Goal: Task Accomplishment & Management: Manage account settings

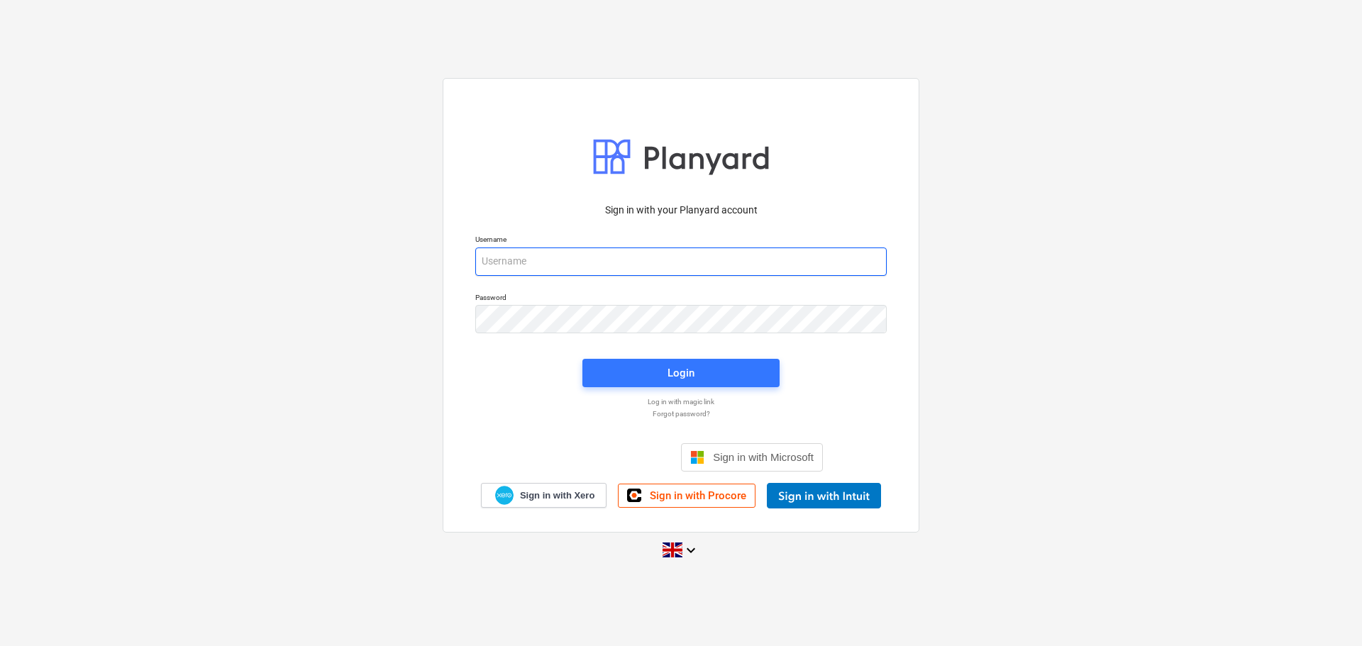
type input "[PERSON_NAME][EMAIL_ADDRESS][PERSON_NAME][DOMAIN_NAME]"
click at [667, 159] on div at bounding box center [680, 157] width 177 height 50
type input "[PERSON_NAME][EMAIL_ADDRESS][PERSON_NAME][DOMAIN_NAME]"
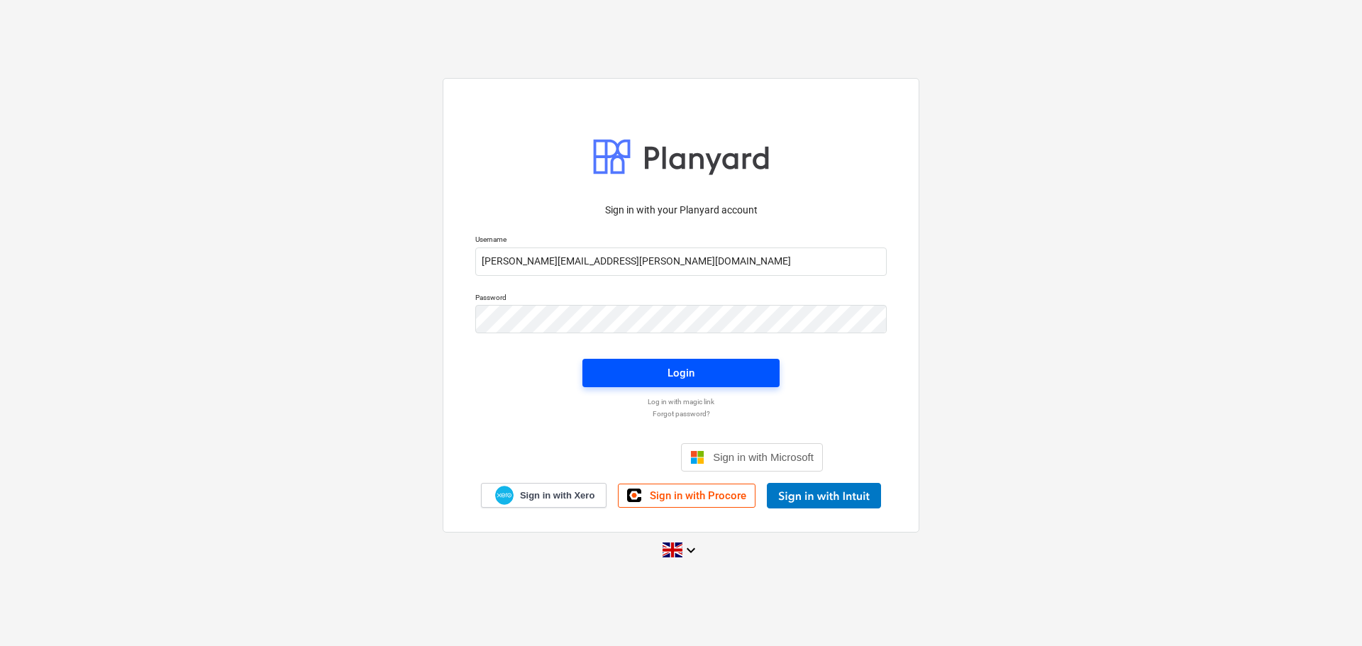
click at [685, 374] on div "Login" at bounding box center [680, 373] width 27 height 18
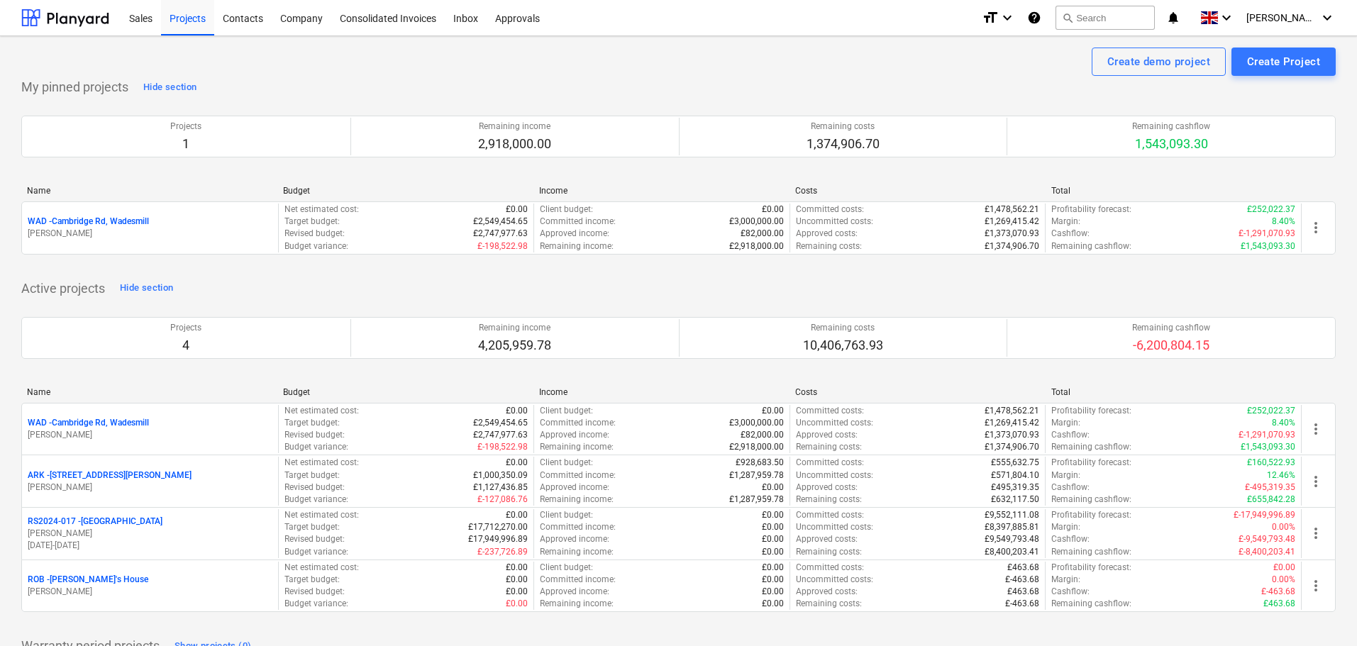
click at [106, 517] on p "RS2024-017 - [GEOGRAPHIC_DATA]" at bounding box center [95, 522] width 135 height 12
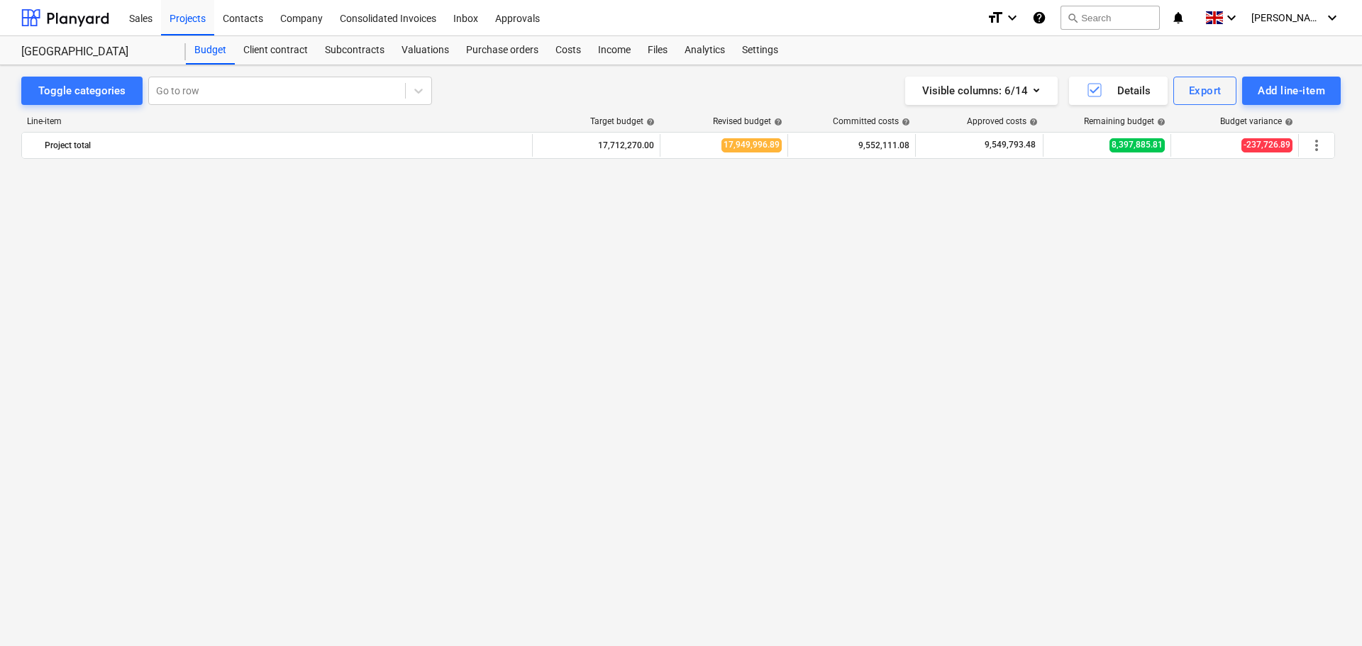
scroll to position [2779, 0]
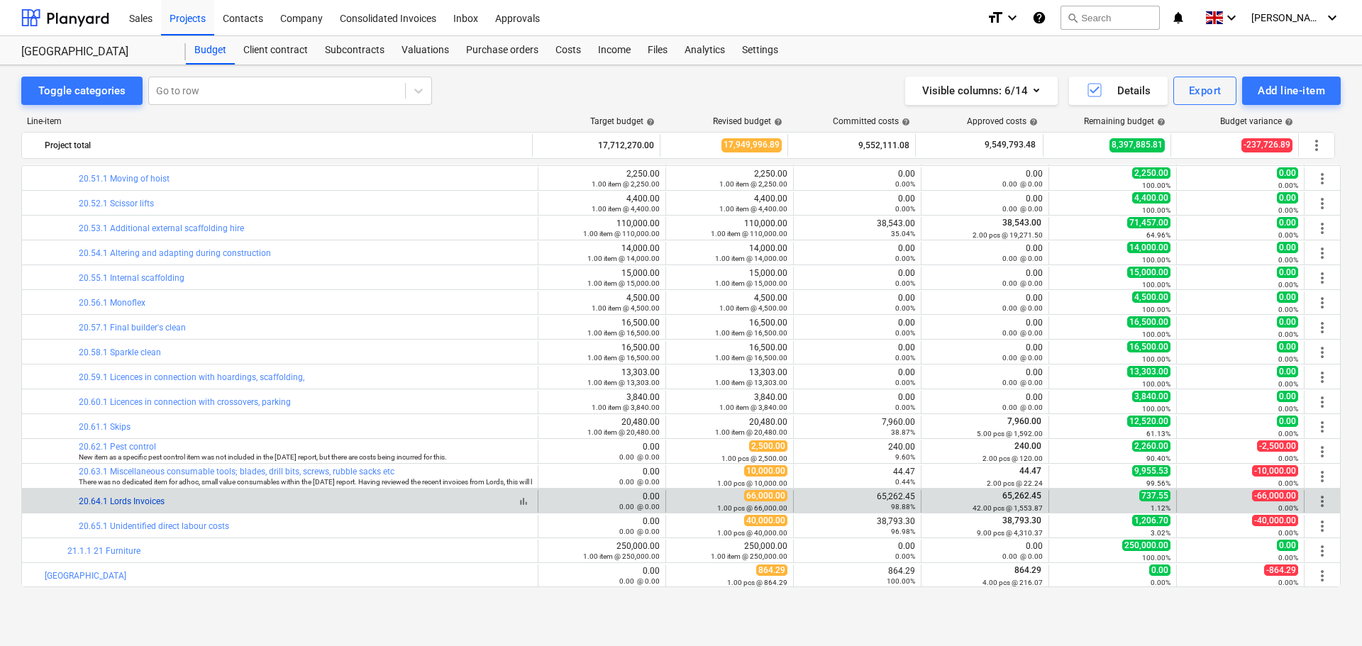
click at [127, 501] on link "20.64.1 Lords Invoices" at bounding box center [122, 501] width 86 height 10
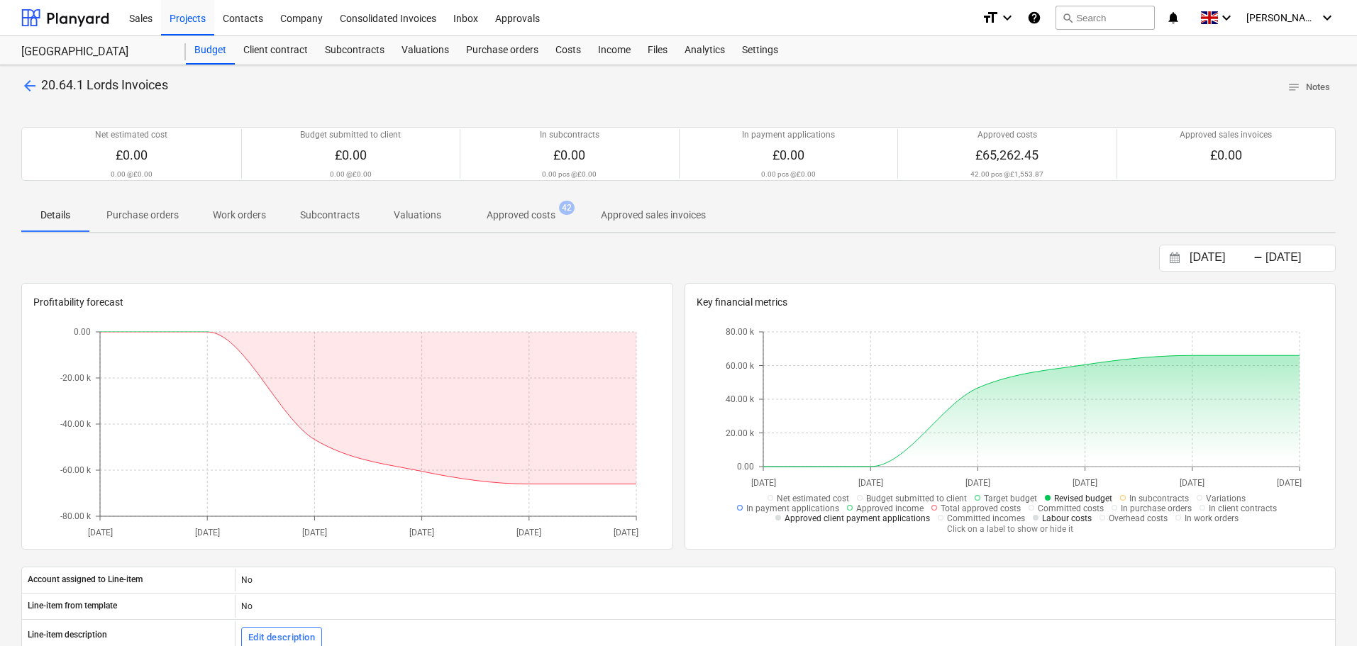
click at [534, 220] on p "Approved costs" at bounding box center [521, 215] width 69 height 15
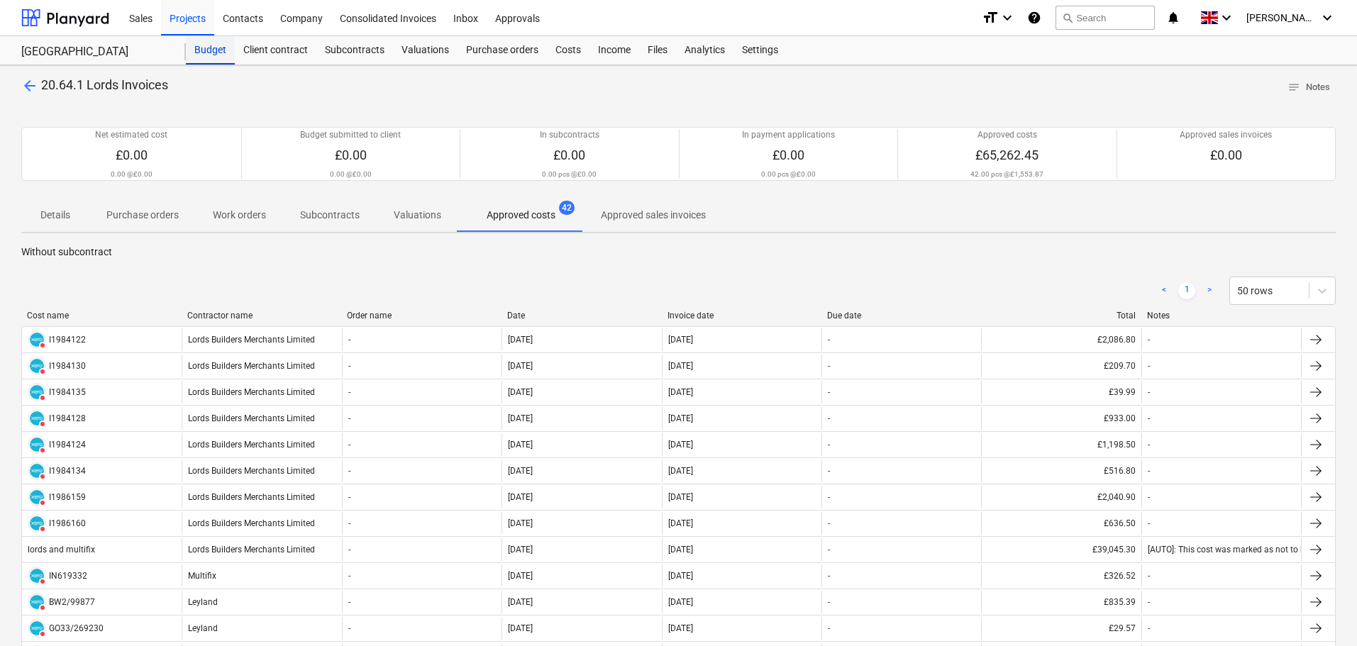
click at [211, 43] on div "Budget" at bounding box center [210, 50] width 49 height 28
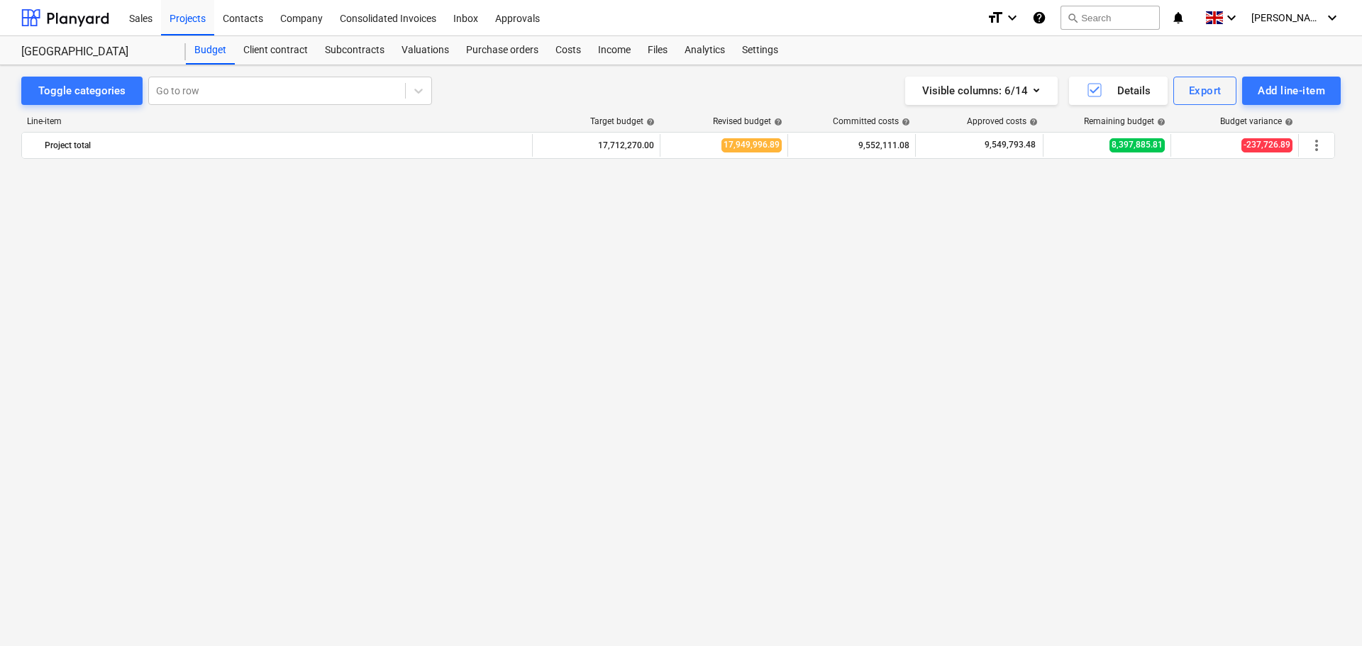
scroll to position [2779, 0]
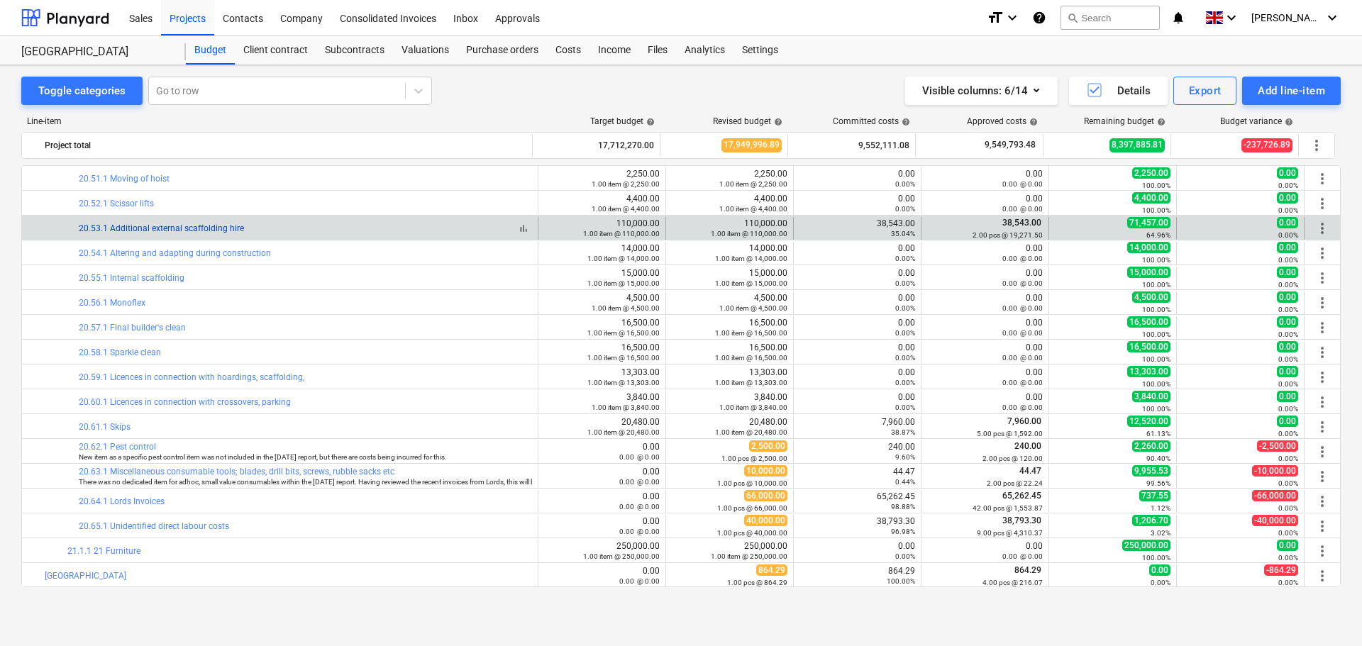
click at [176, 224] on link "20.53.1 Additional external scaffolding hire" at bounding box center [161, 228] width 165 height 10
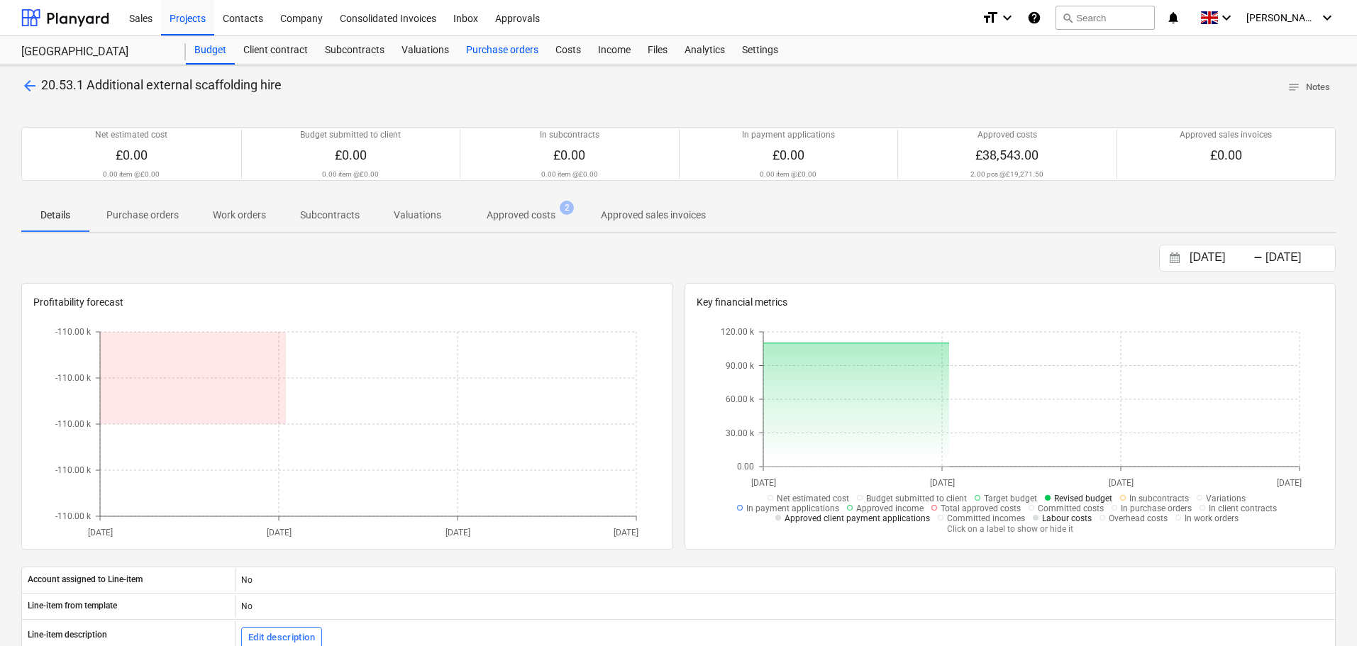
click at [486, 51] on div "Purchase orders" at bounding box center [501, 50] width 89 height 28
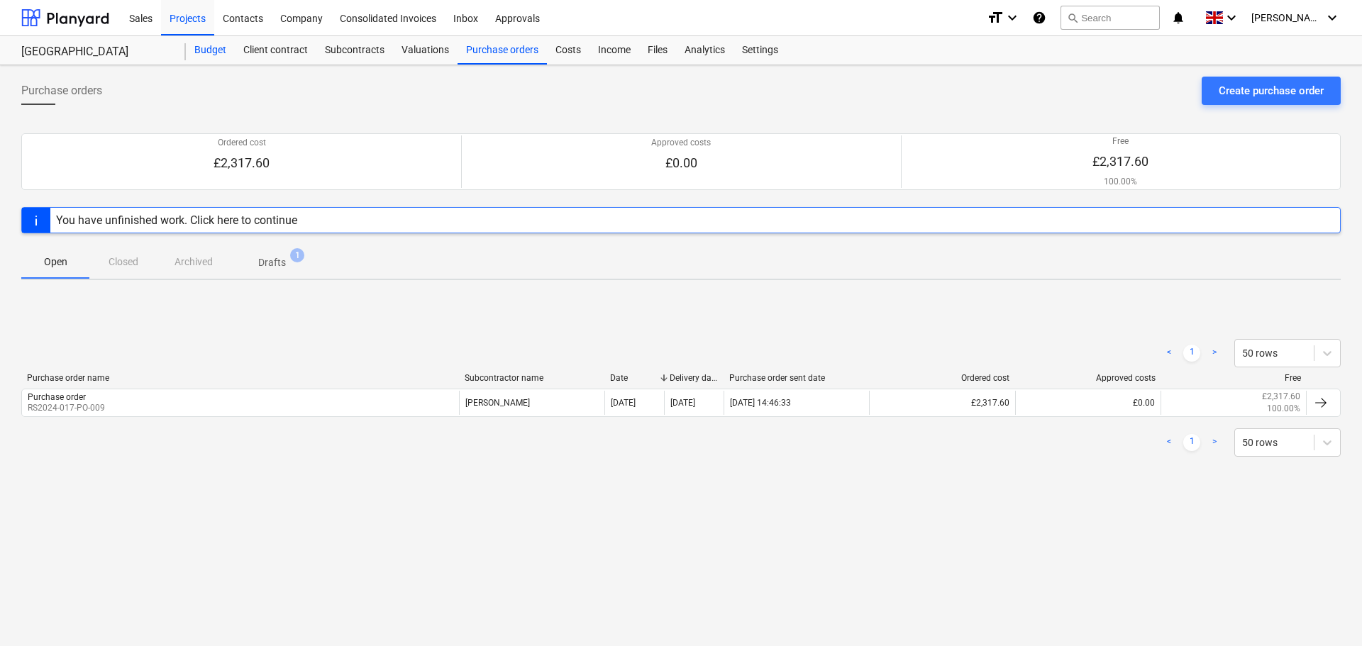
click at [213, 51] on div "Budget" at bounding box center [210, 50] width 49 height 28
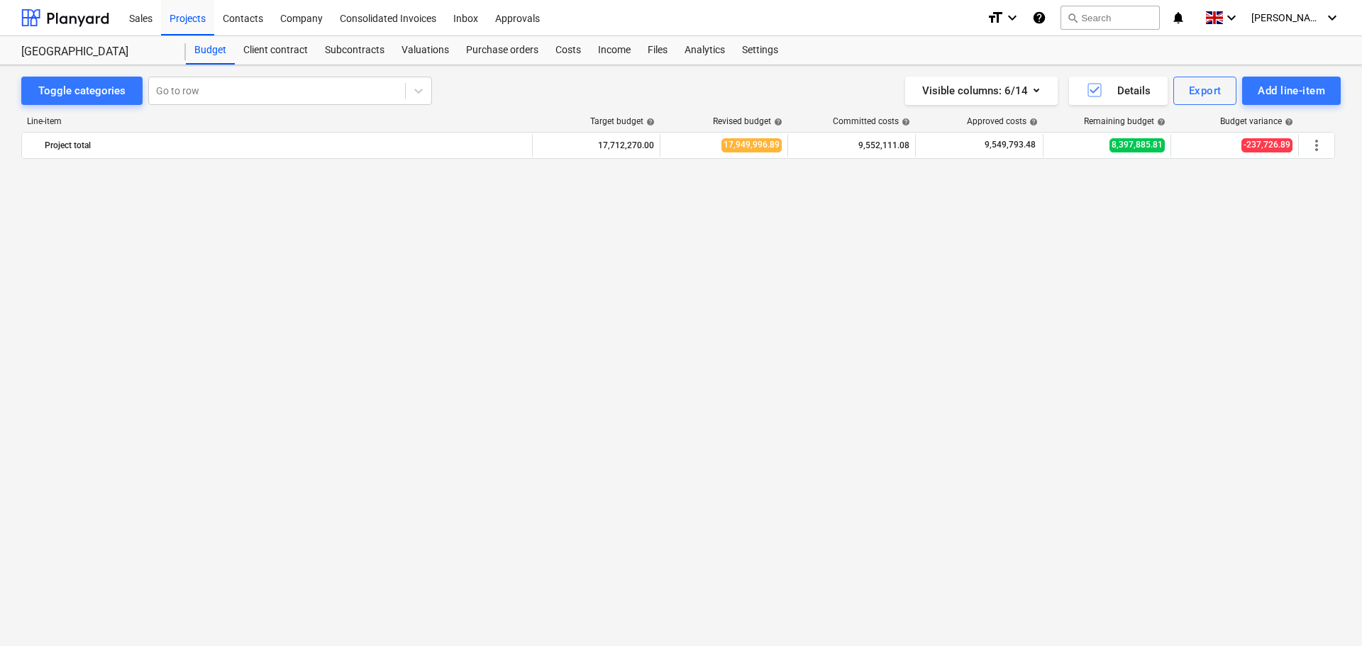
scroll to position [2779, 0]
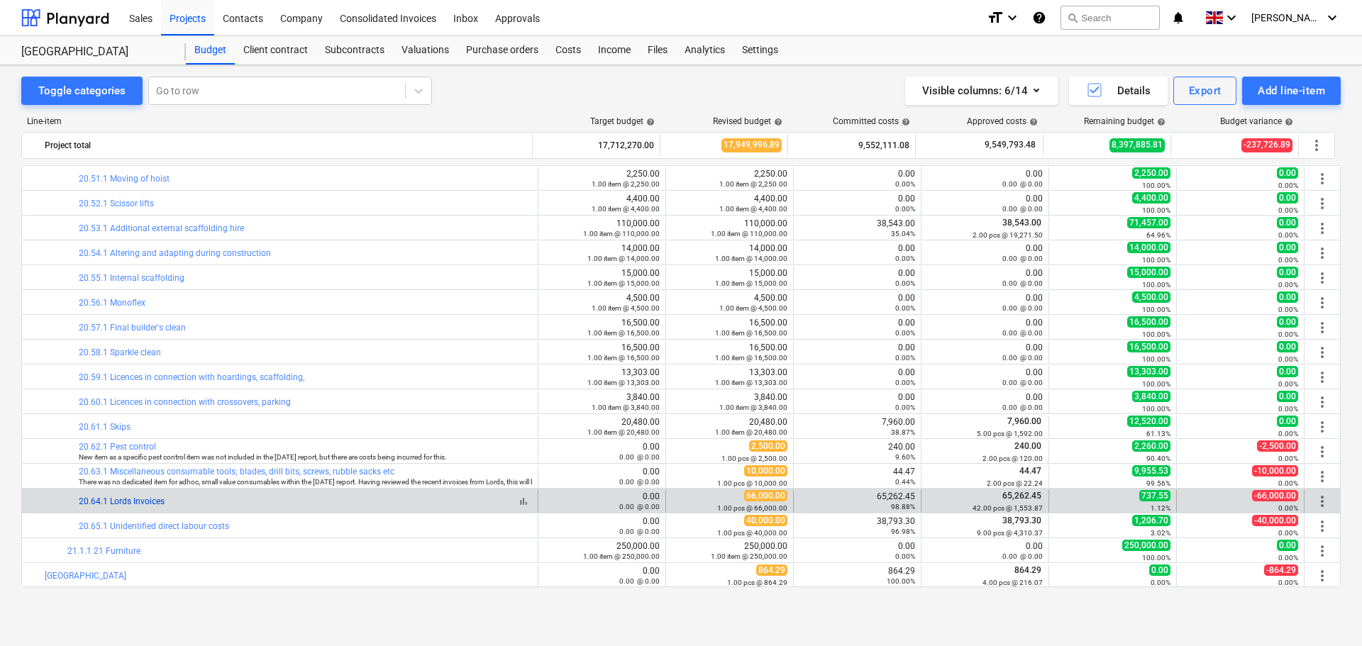
click at [128, 500] on link "20.64.1 Lords Invoices" at bounding box center [122, 501] width 86 height 10
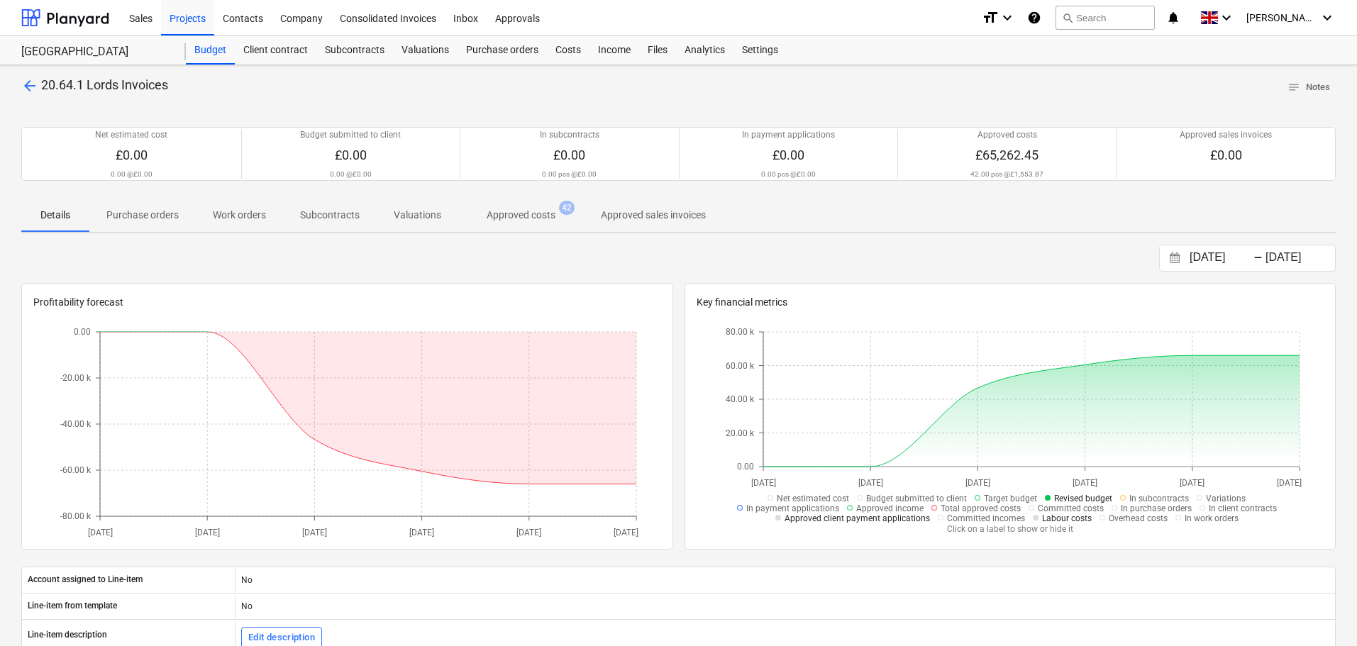
click at [163, 217] on p "Purchase orders" at bounding box center [142, 215] width 72 height 15
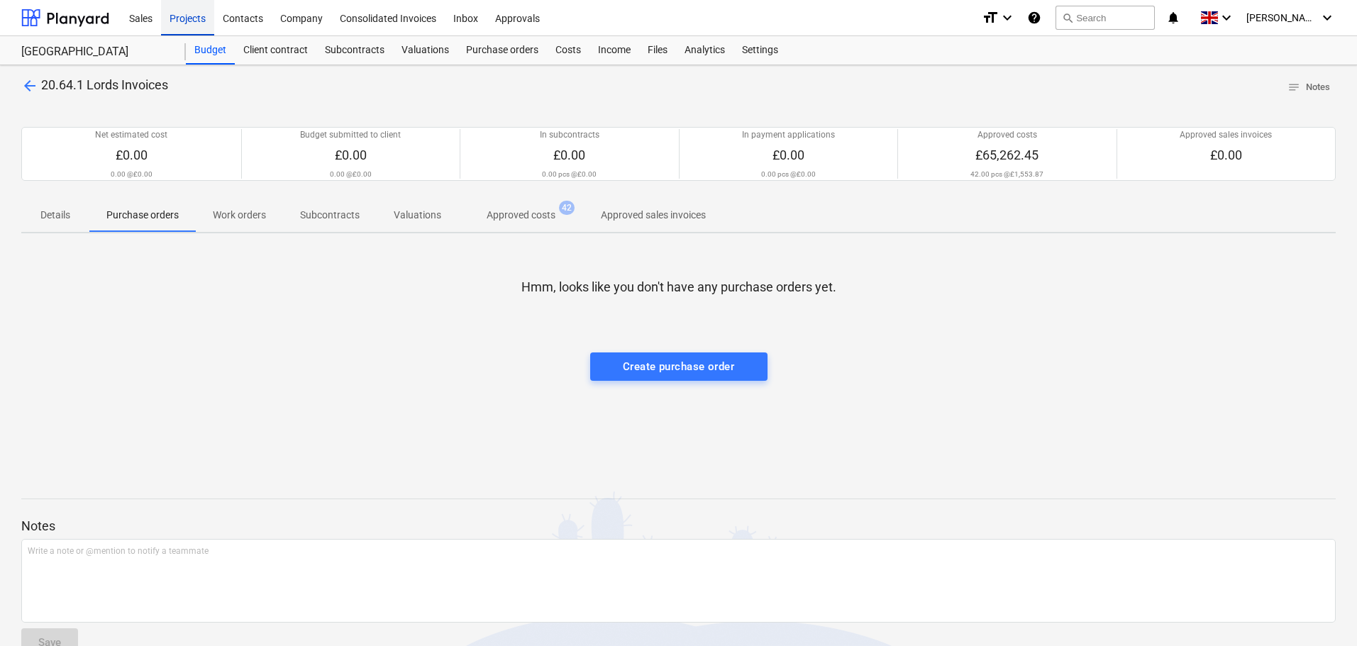
click at [191, 15] on div "Projects" at bounding box center [187, 17] width 53 height 36
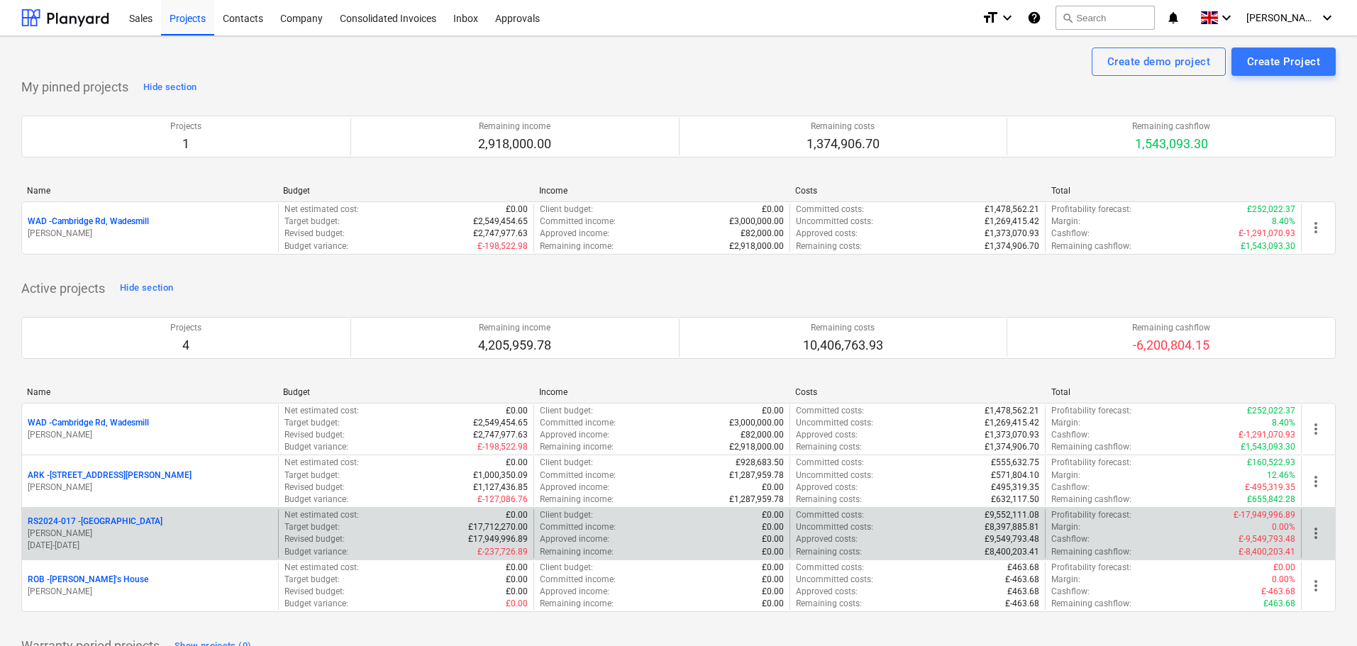
click at [109, 523] on p "RS2024-017 - Lancaster Gate" at bounding box center [95, 522] width 135 height 12
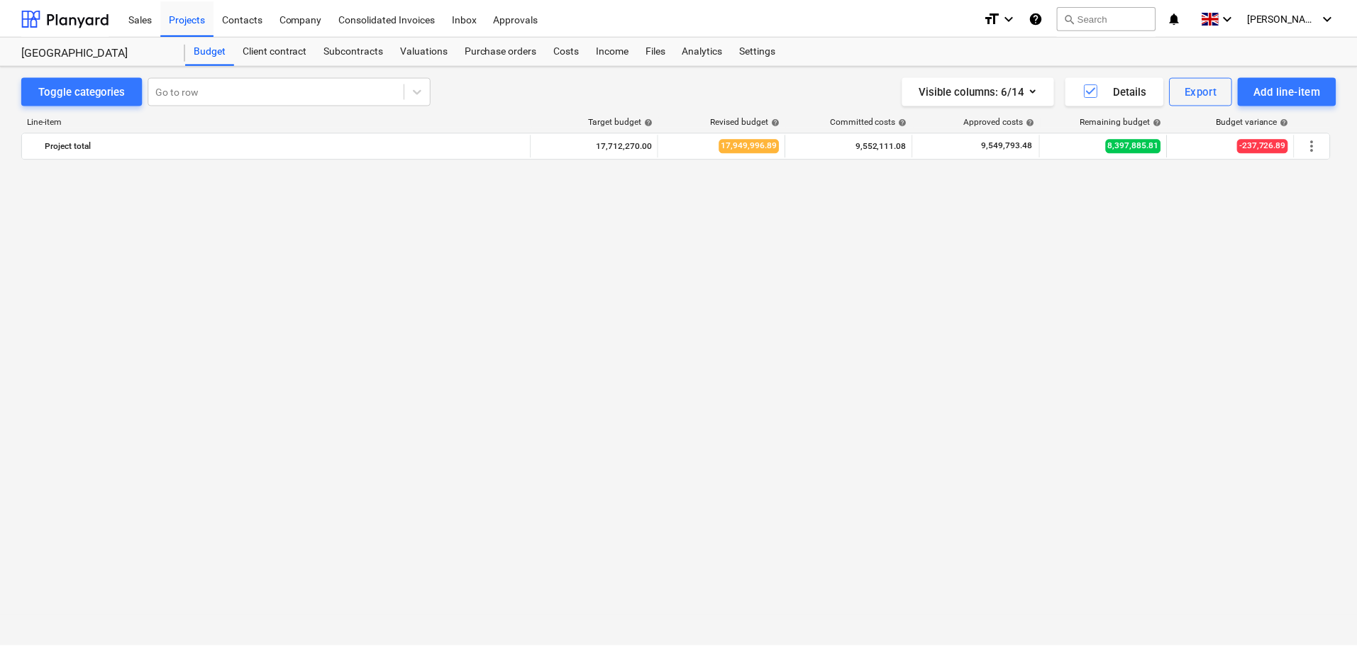
scroll to position [2779, 0]
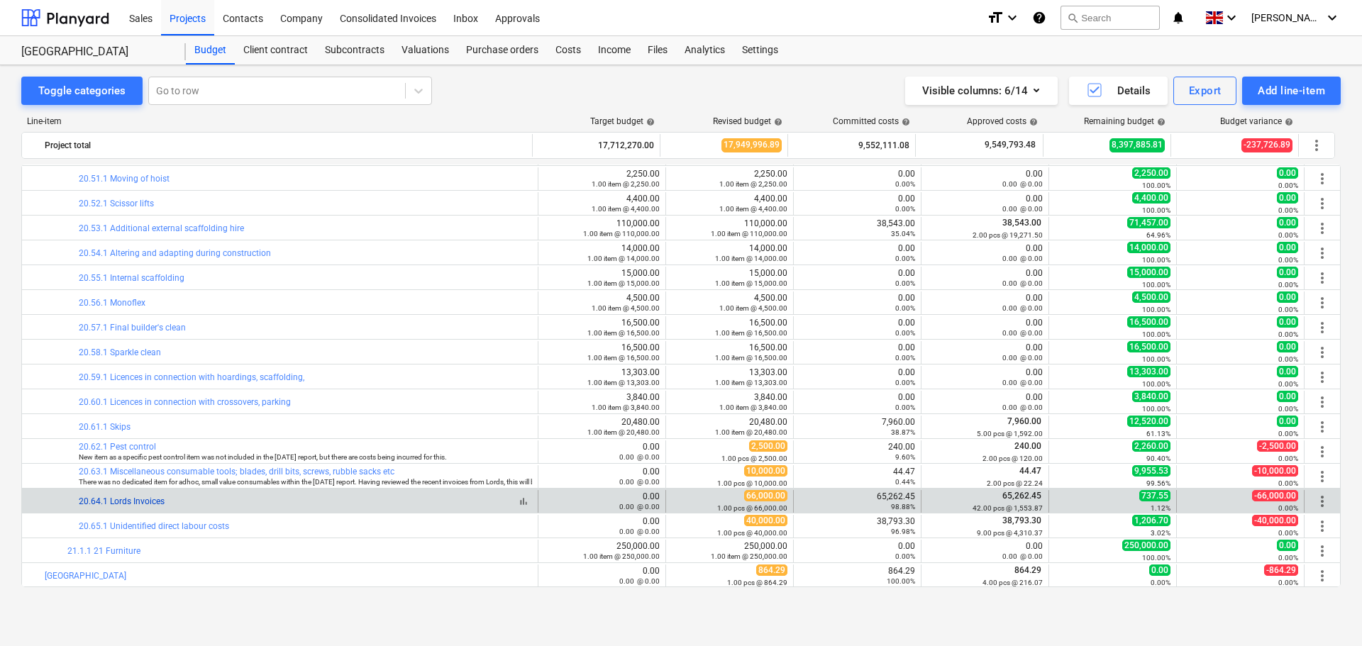
click at [133, 501] on link "20.64.1 Lords Invoices" at bounding box center [122, 501] width 86 height 10
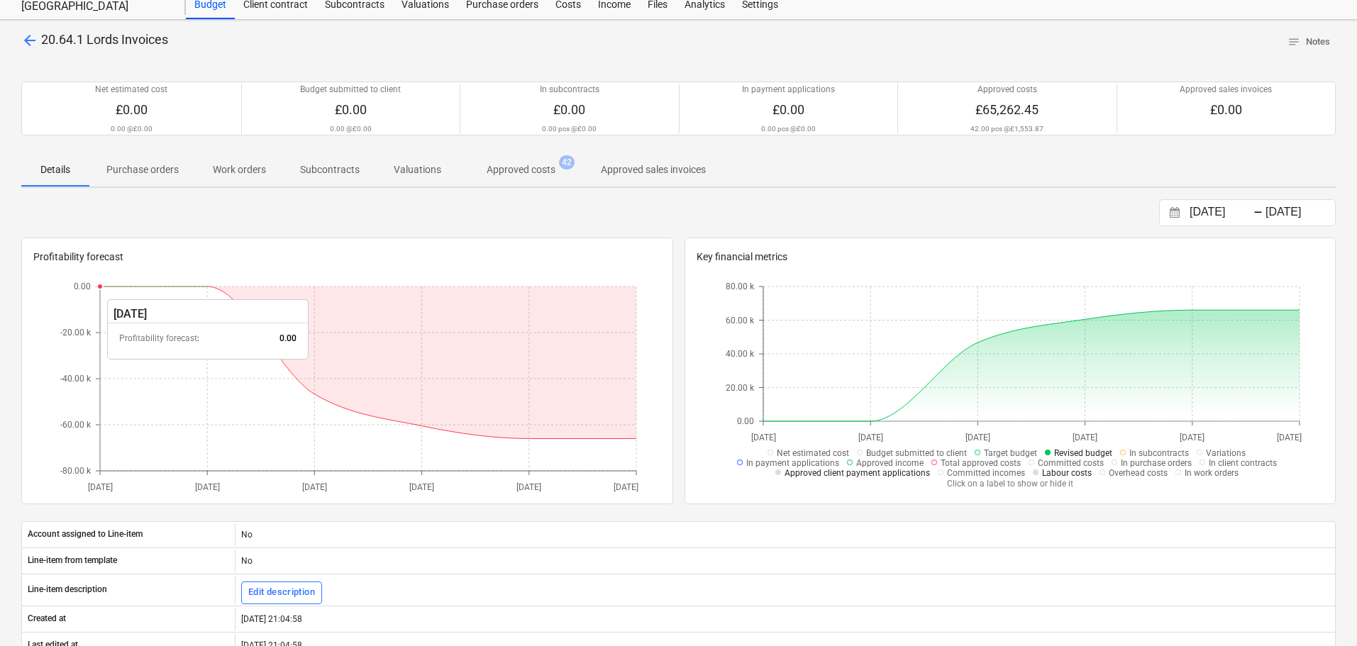
scroll to position [71, 0]
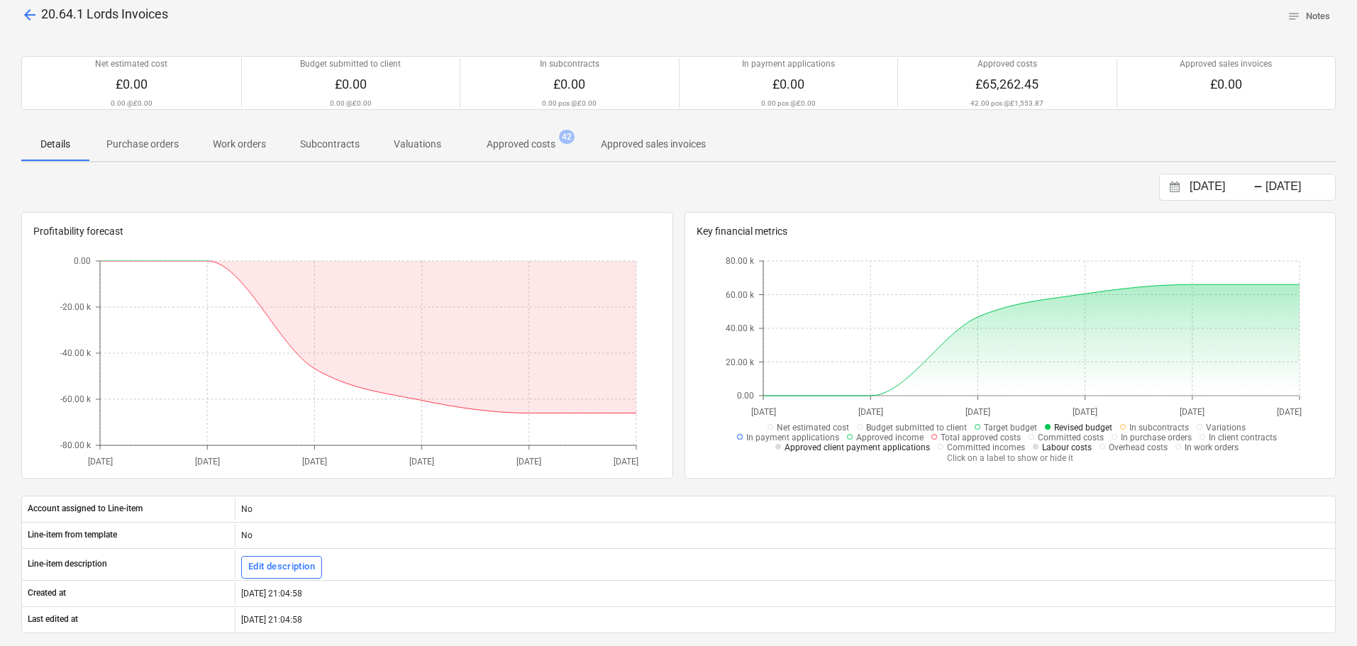
click at [526, 142] on p "Approved costs" at bounding box center [521, 144] width 69 height 15
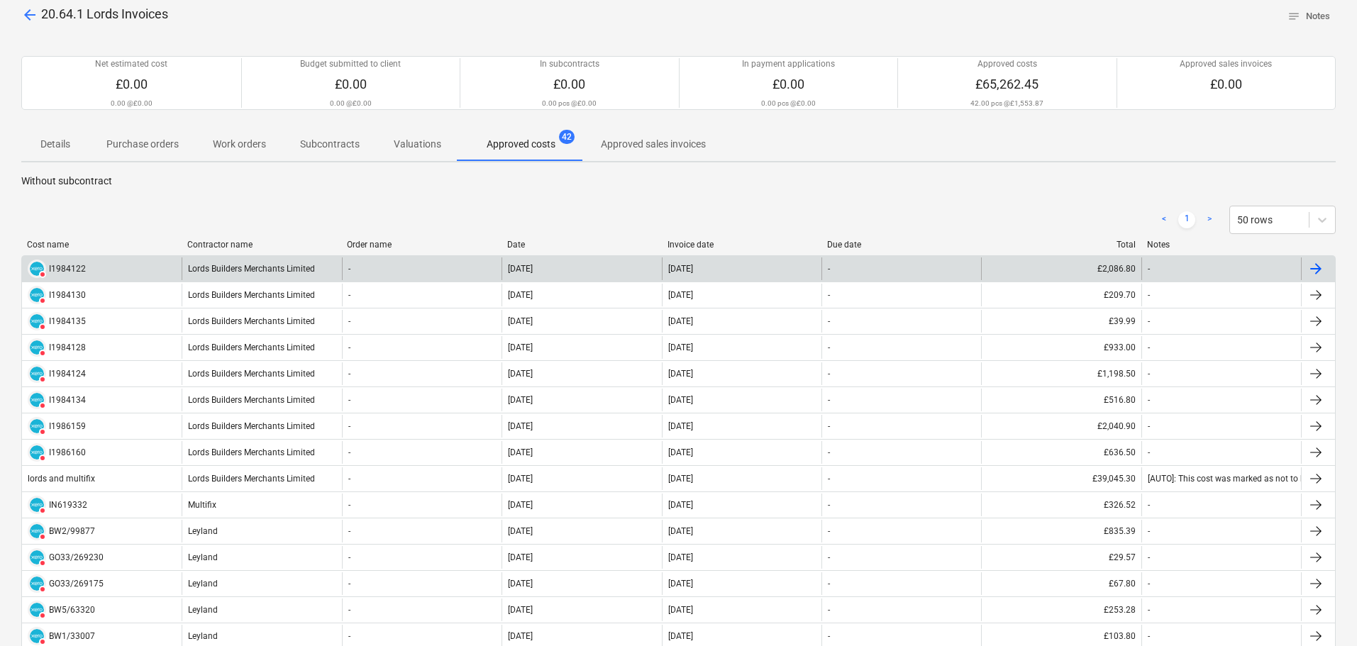
click at [148, 267] on div "DELETED I1984122" at bounding box center [102, 268] width 160 height 23
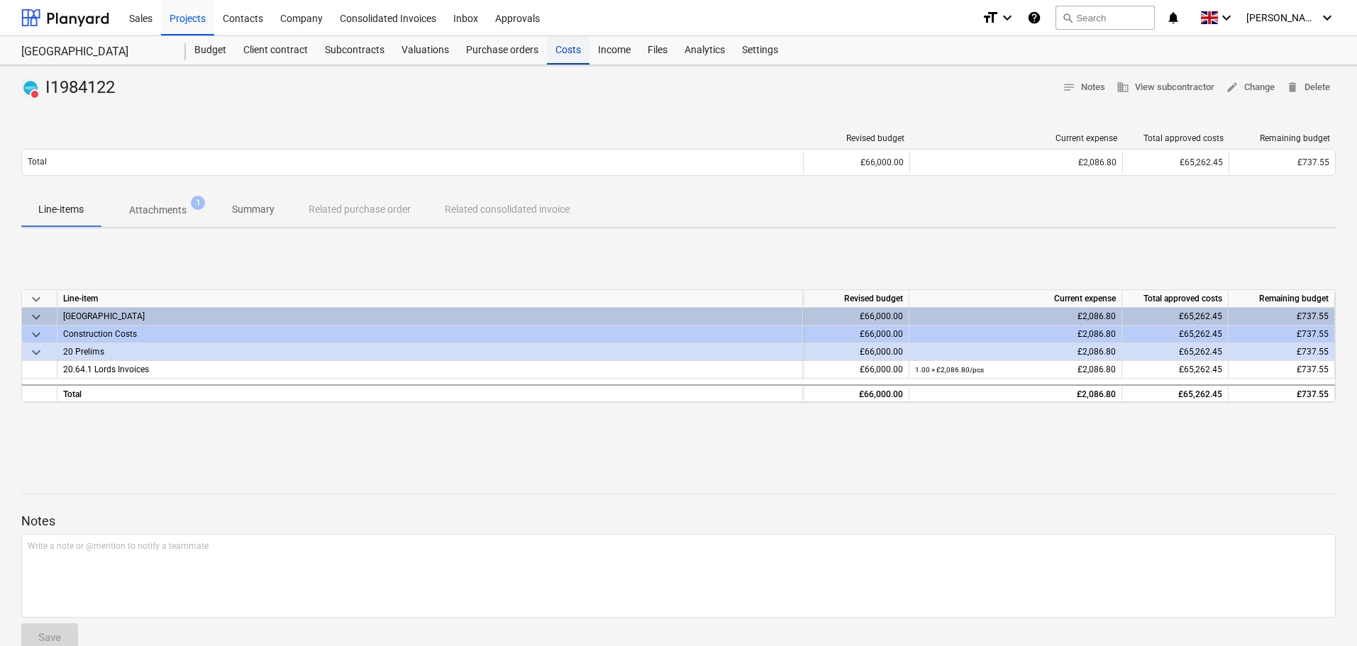
click at [571, 52] on div "Costs" at bounding box center [568, 50] width 43 height 28
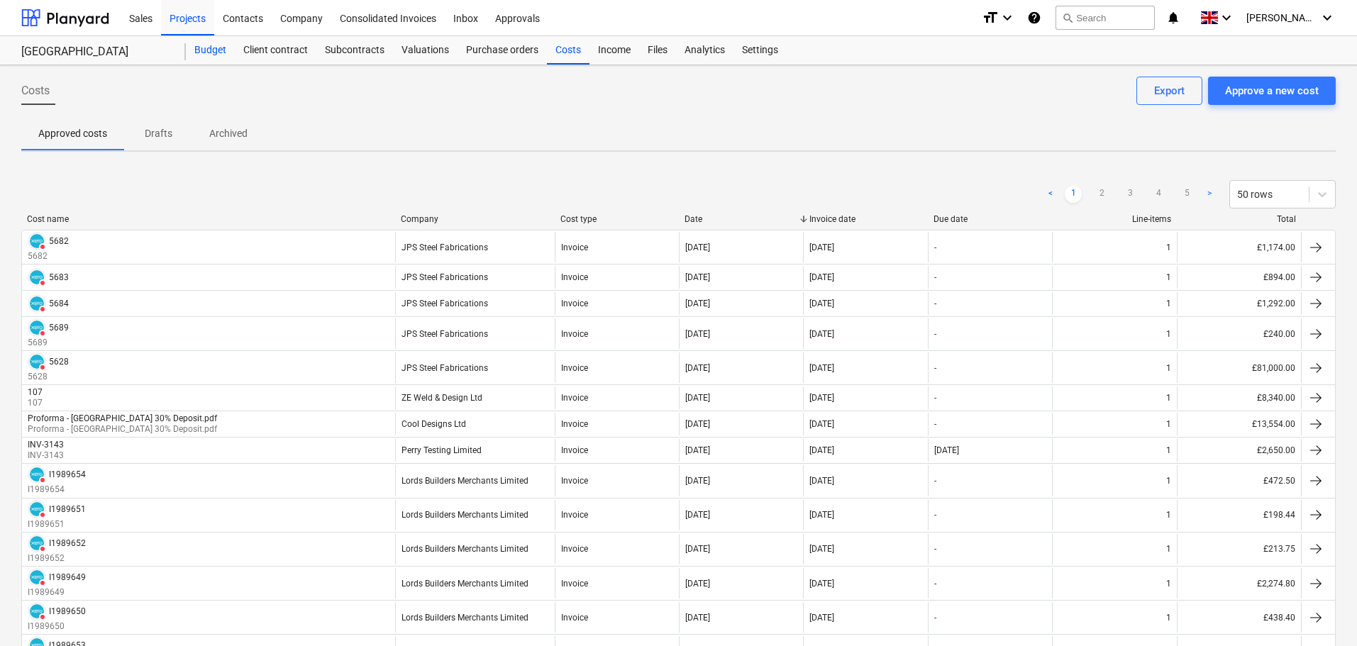
click at [215, 40] on div "Budget" at bounding box center [210, 50] width 49 height 28
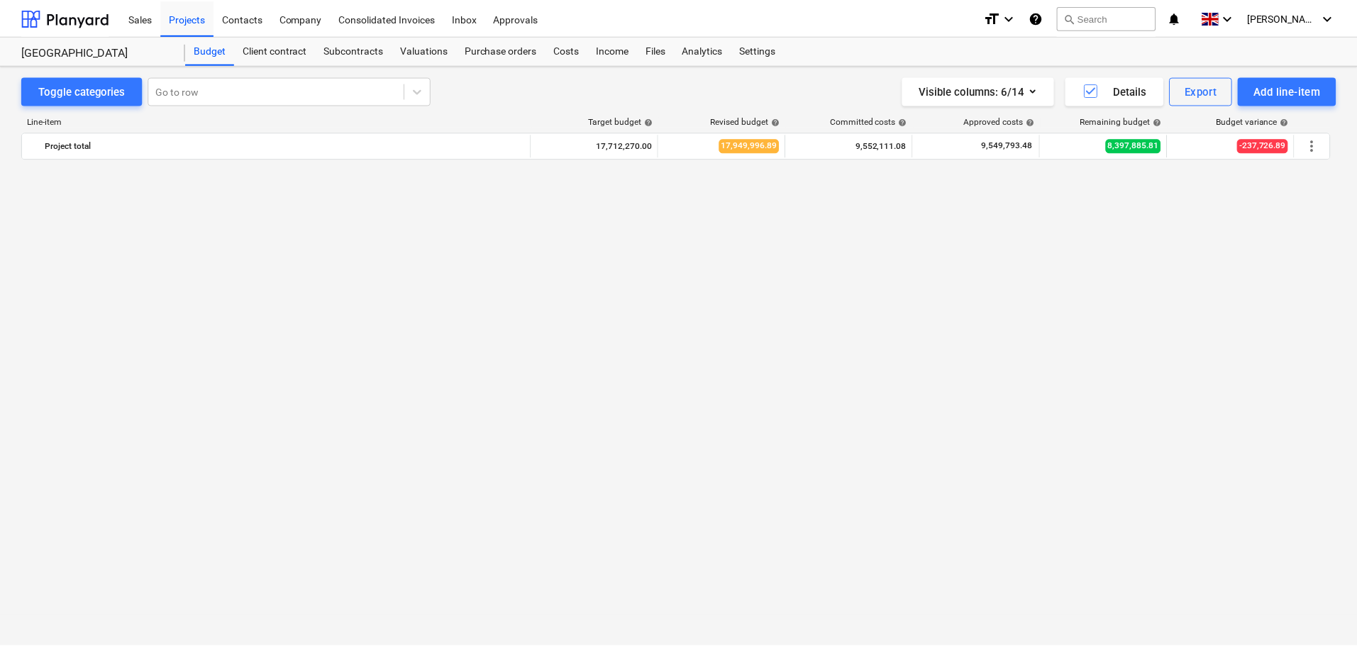
scroll to position [2779, 0]
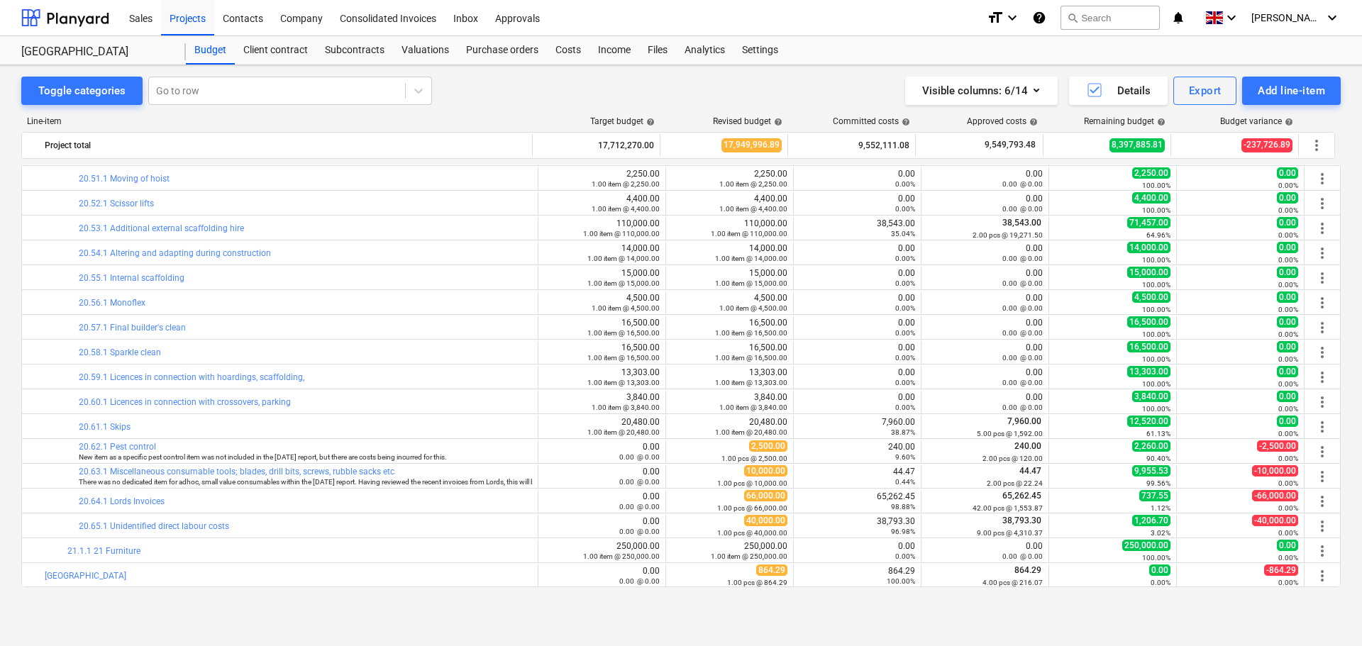
click at [144, 503] on link "20.64.1 Lords Invoices" at bounding box center [122, 501] width 86 height 10
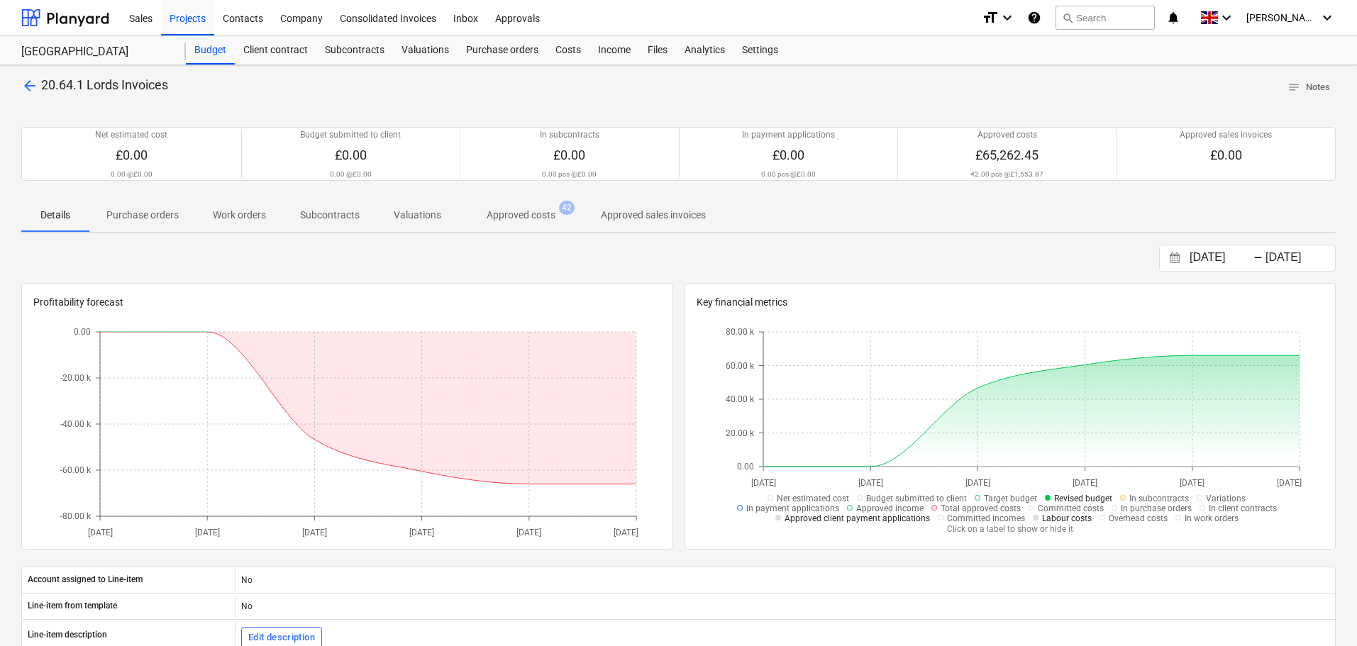
click at [516, 209] on p "Approved costs" at bounding box center [521, 215] width 69 height 15
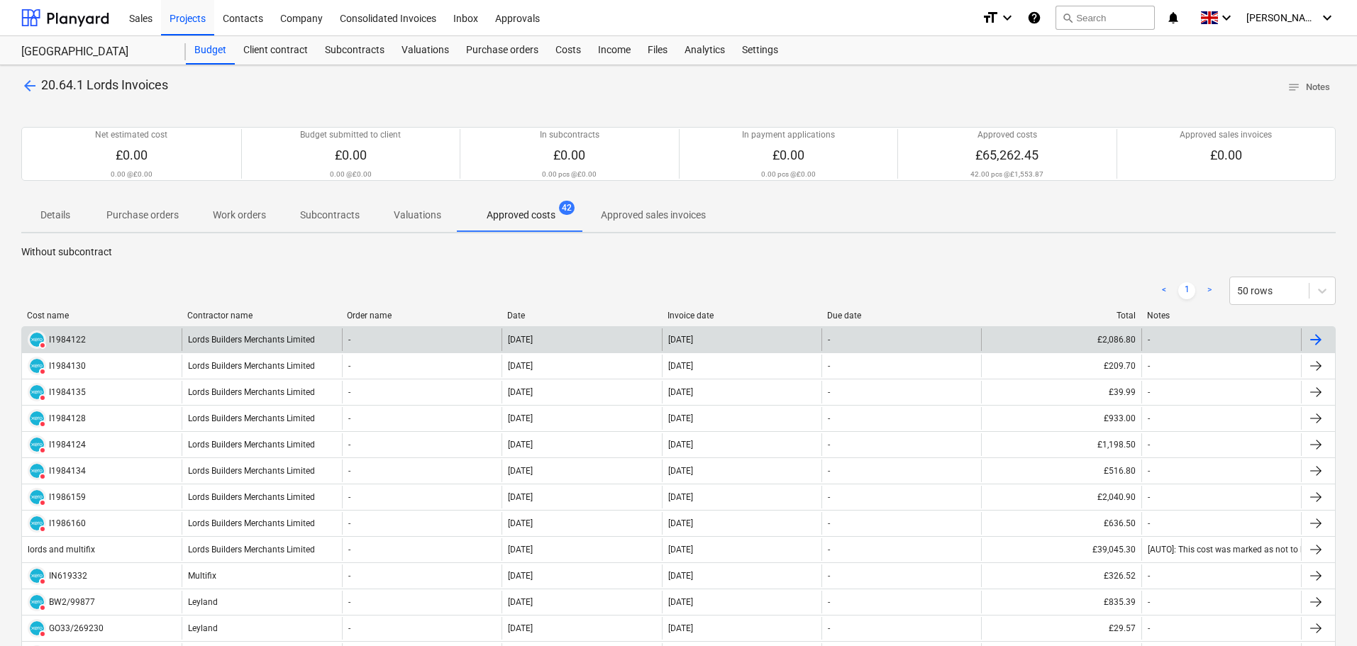
click at [145, 341] on div "DELETED I1984122" at bounding box center [102, 339] width 160 height 23
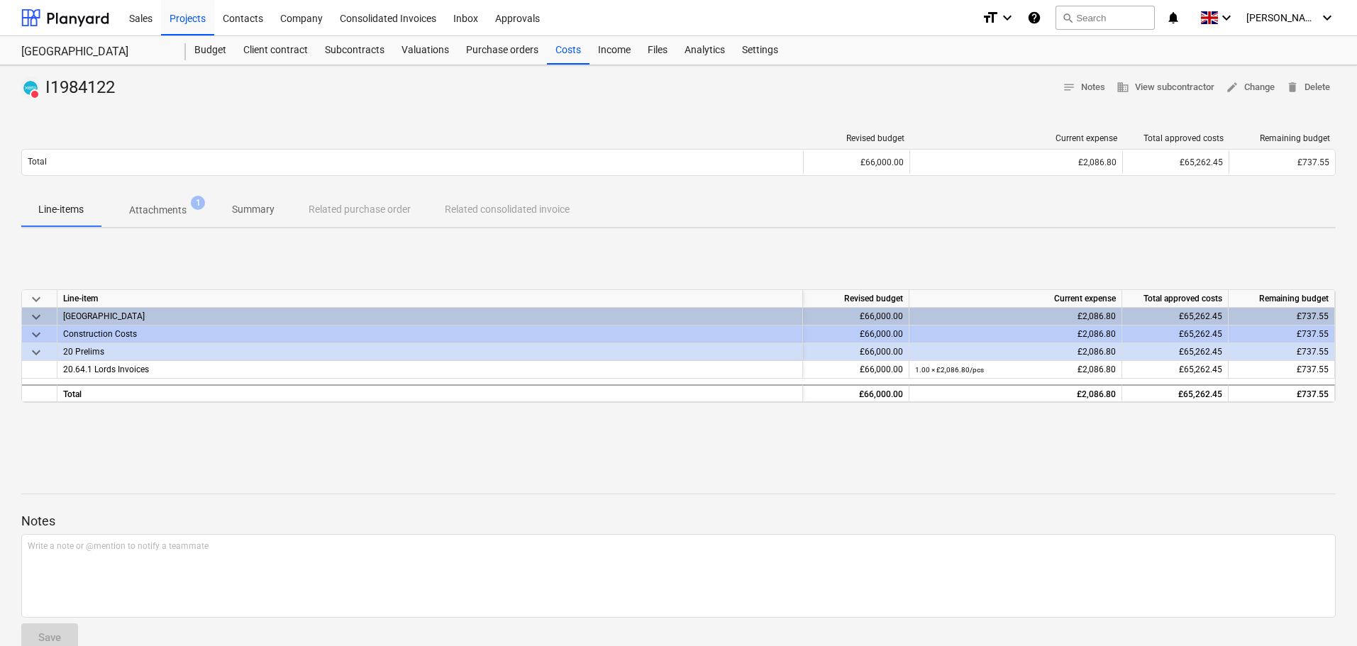
click at [150, 206] on p "Attachments" at bounding box center [157, 210] width 57 height 15
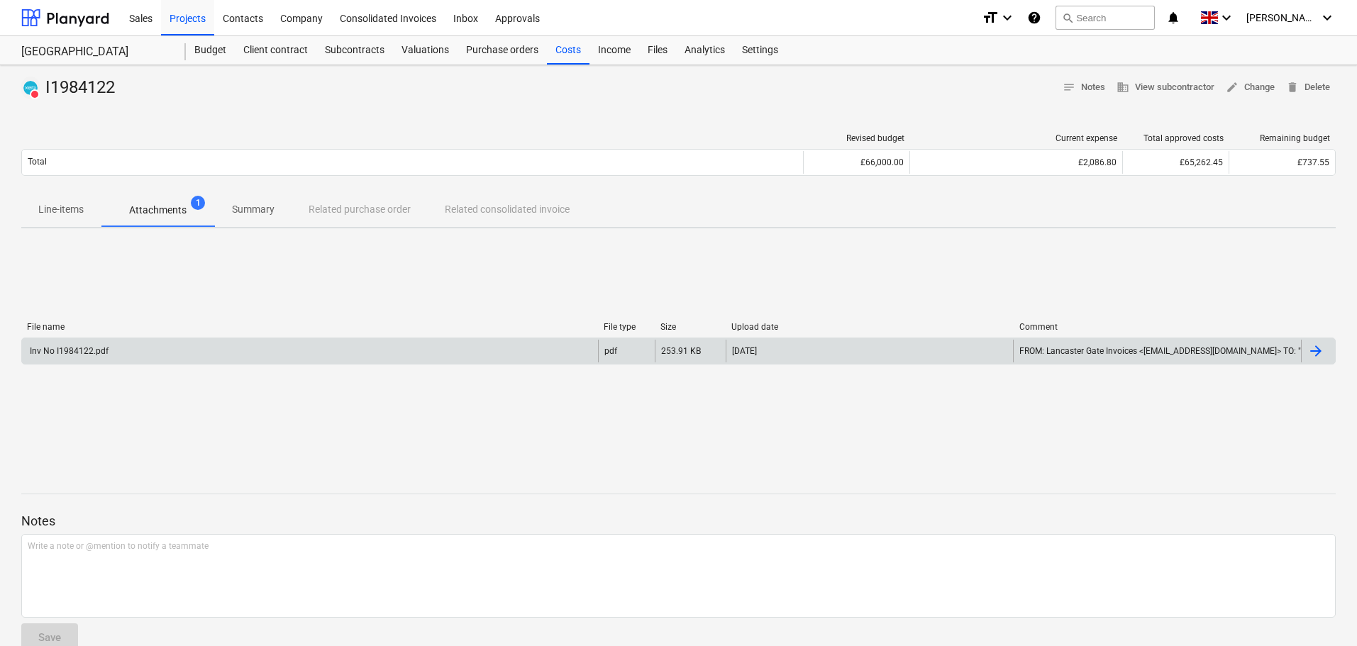
click at [392, 348] on div "Inv No I1984122.pdf" at bounding box center [310, 351] width 576 height 23
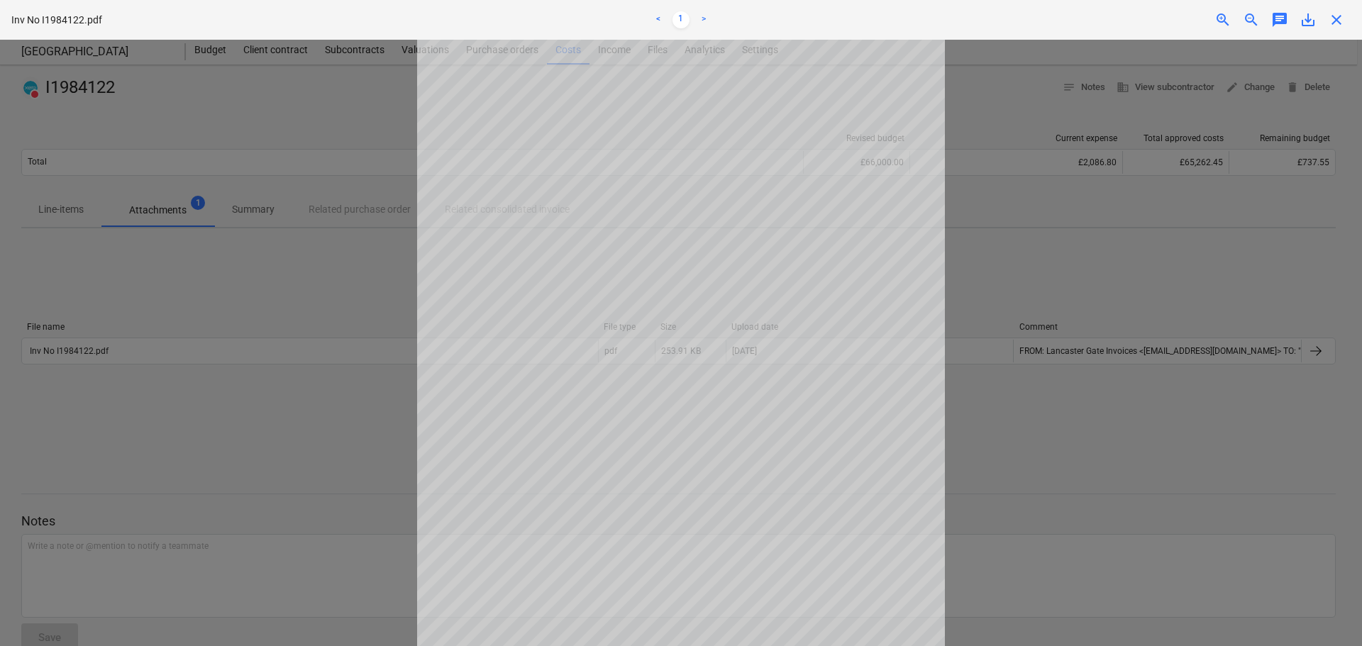
drag, startPoint x: 250, startPoint y: 248, endPoint x: 269, endPoint y: 249, distance: 19.9
click at [250, 248] on div at bounding box center [681, 343] width 1362 height 606
click at [1344, 23] on span "close" at bounding box center [1336, 19] width 17 height 17
